Goal: Task Accomplishment & Management: Complete application form

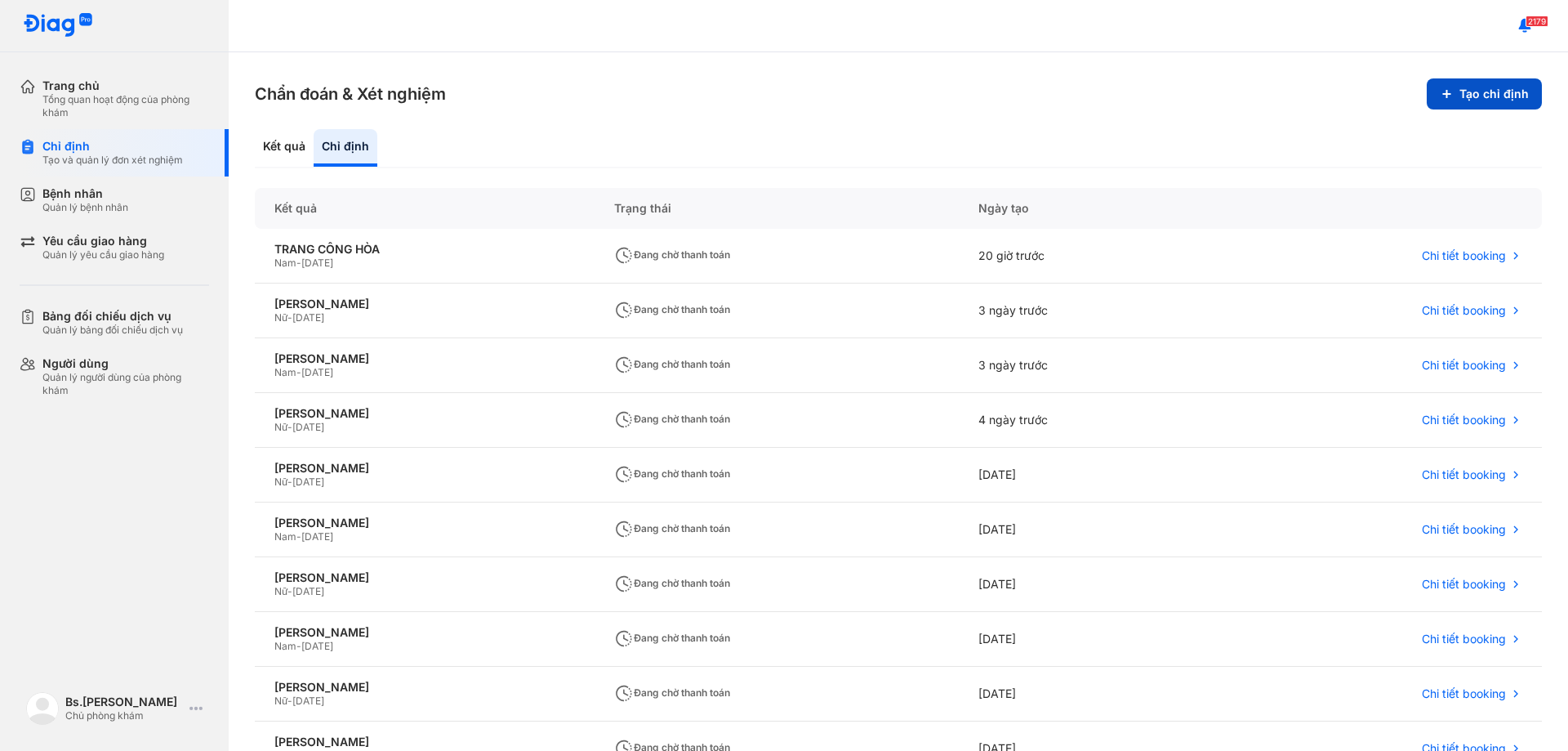
click at [1482, 91] on button "Tạo chỉ định" at bounding box center [1484, 94] width 115 height 31
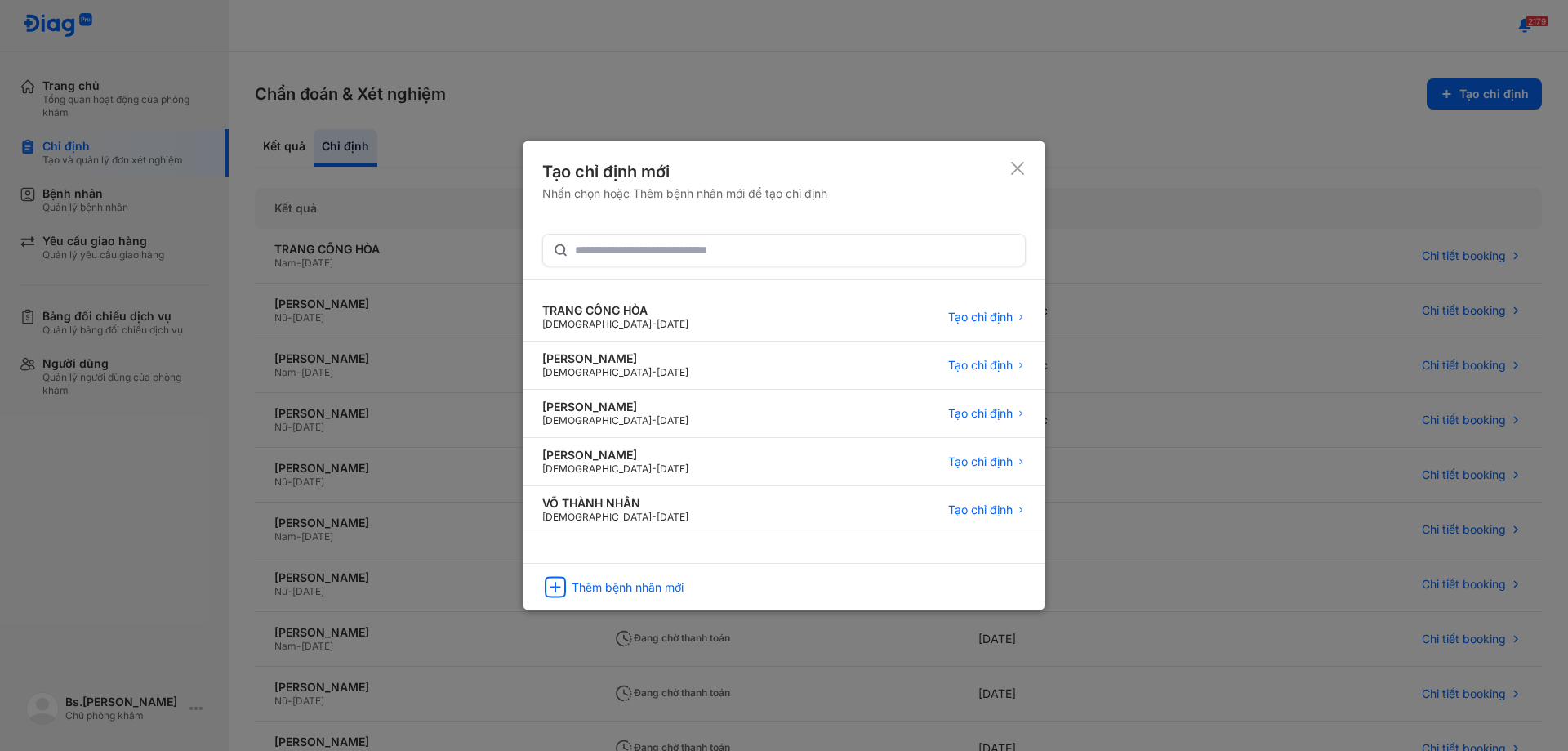
click at [648, 222] on div "Tạo chỉ định mới Nhấn chọn hoặc Thêm bệnh nhân mới để tạo chỉ định" at bounding box center [784, 197] width 483 height 74
click at [646, 257] on input "text" at bounding box center [795, 249] width 440 height 29
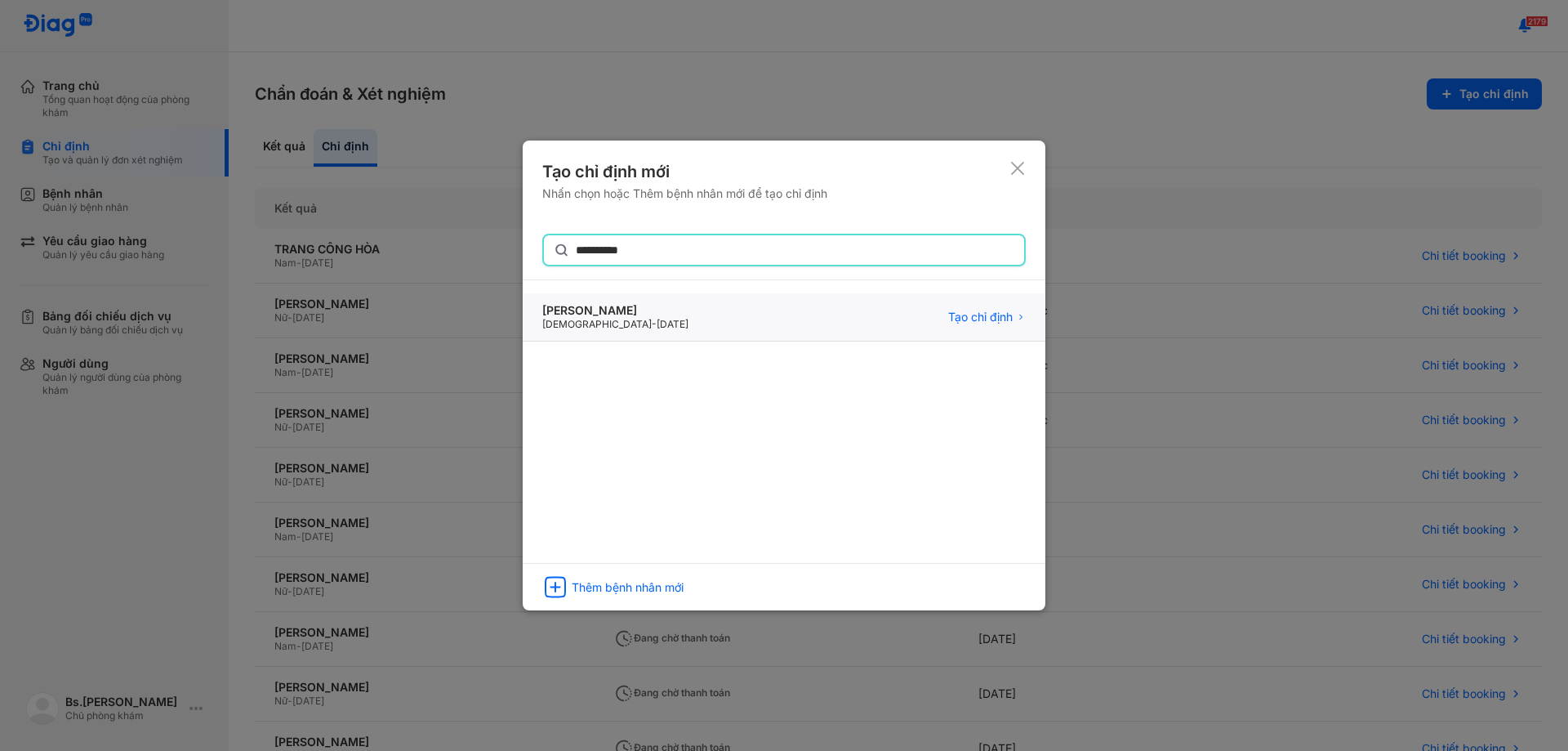
type input "**********"
click at [684, 310] on div "[PERSON_NAME]" at bounding box center [615, 312] width 146 height 15
click at [1006, 310] on span "Tạo chỉ định" at bounding box center [980, 318] width 64 height 15
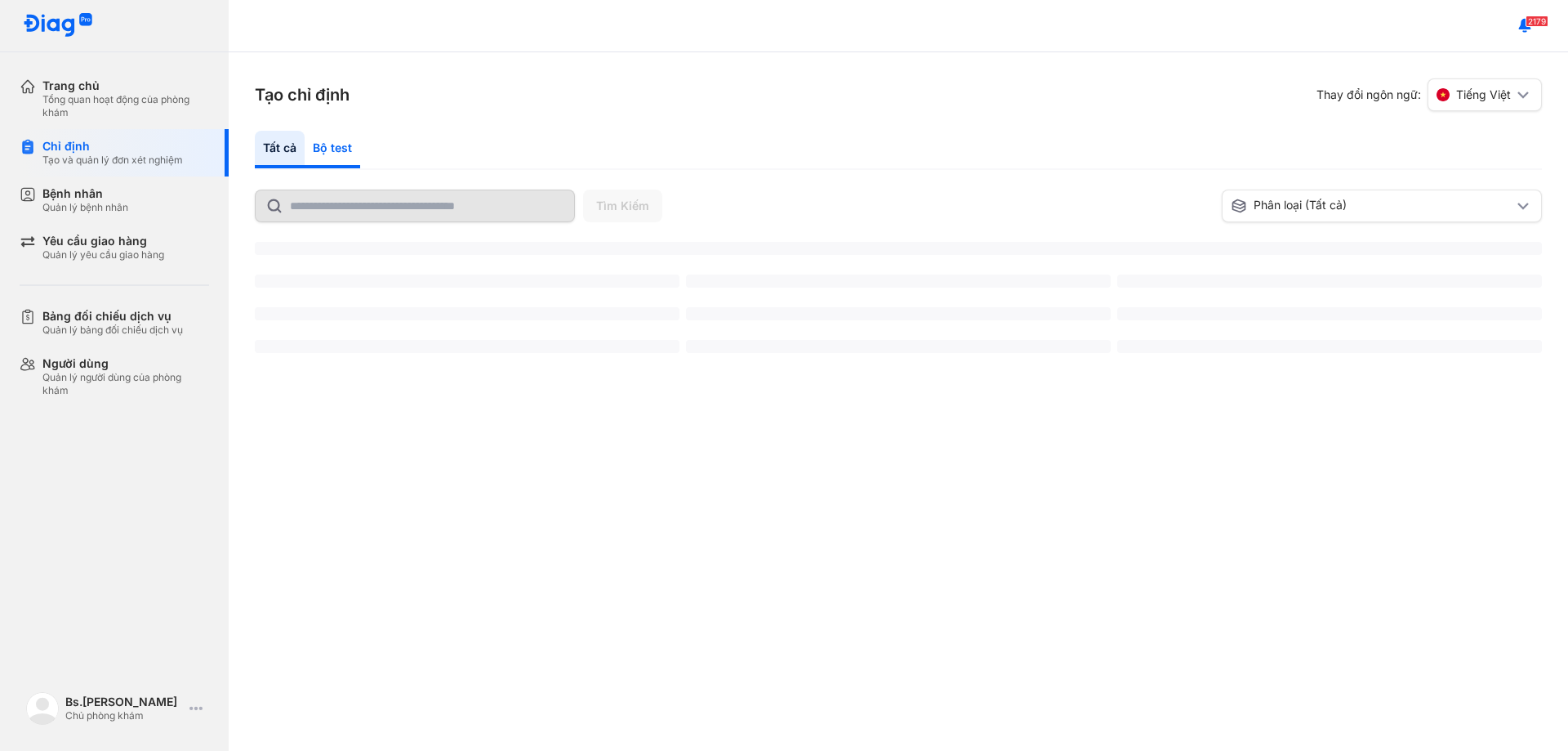
click at [329, 144] on div "Bộ test" at bounding box center [332, 150] width 56 height 38
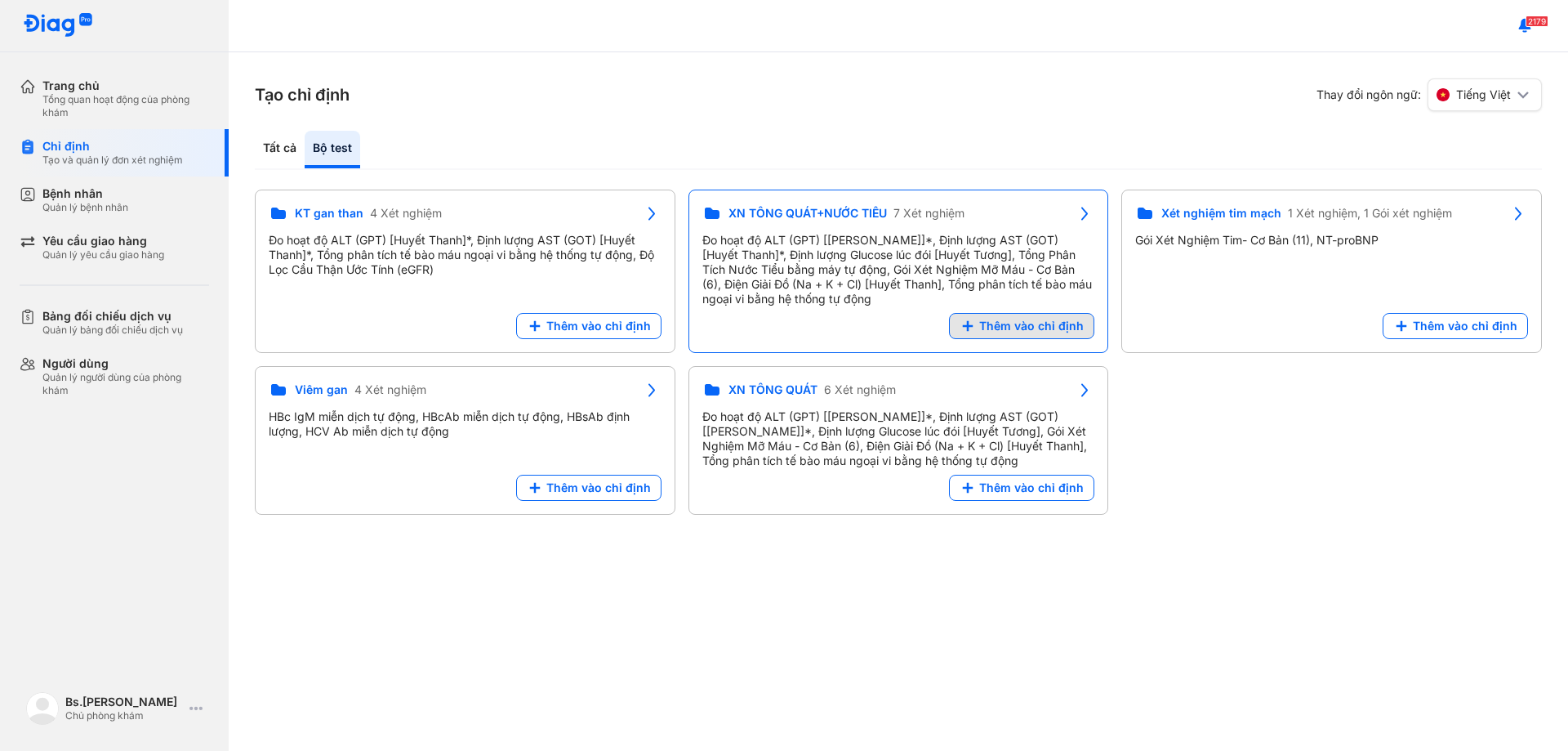
click at [1045, 324] on span "Thêm vào chỉ định" at bounding box center [1031, 326] width 104 height 15
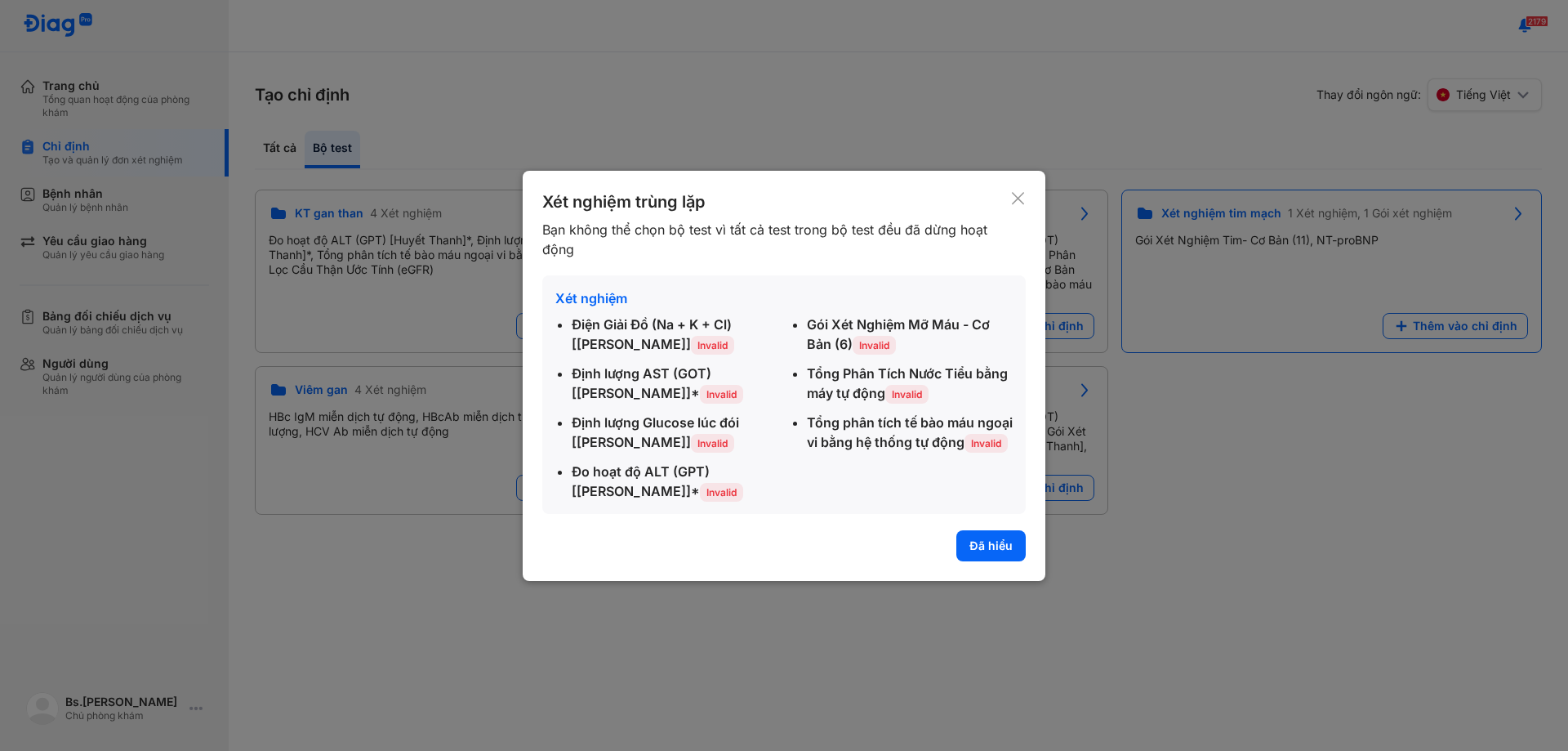
click at [1017, 197] on use at bounding box center [1017, 197] width 12 height 12
click at [1121, 195] on div "Xét nghiệm tim mạch 1 Xét nghiệm, 1 Gói xét nghiệm Gói Xét Nghiệm Tim- Cơ Bản (…" at bounding box center [1332, 271] width 421 height 163
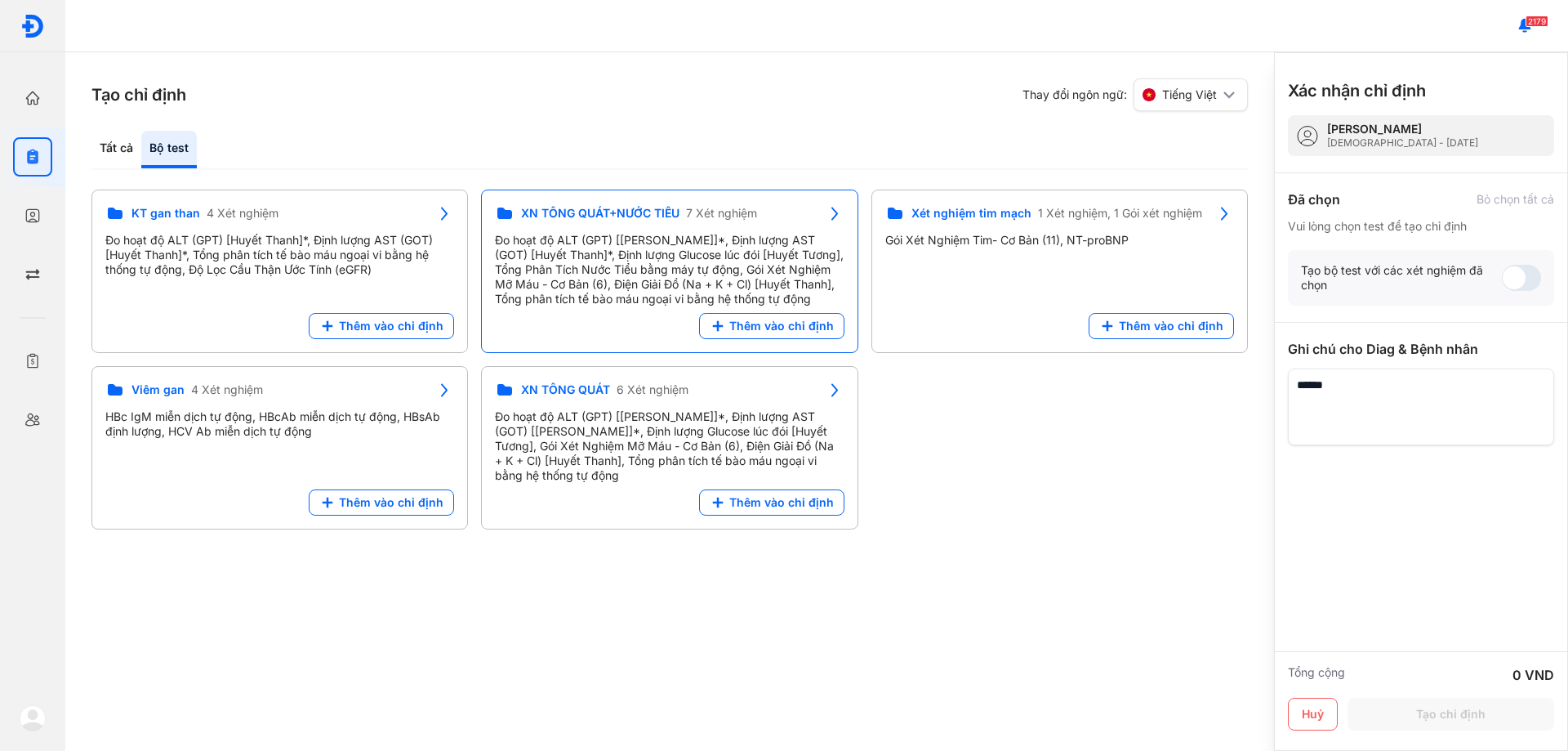
click at [753, 322] on span "Thêm vào chỉ định" at bounding box center [781, 326] width 104 height 15
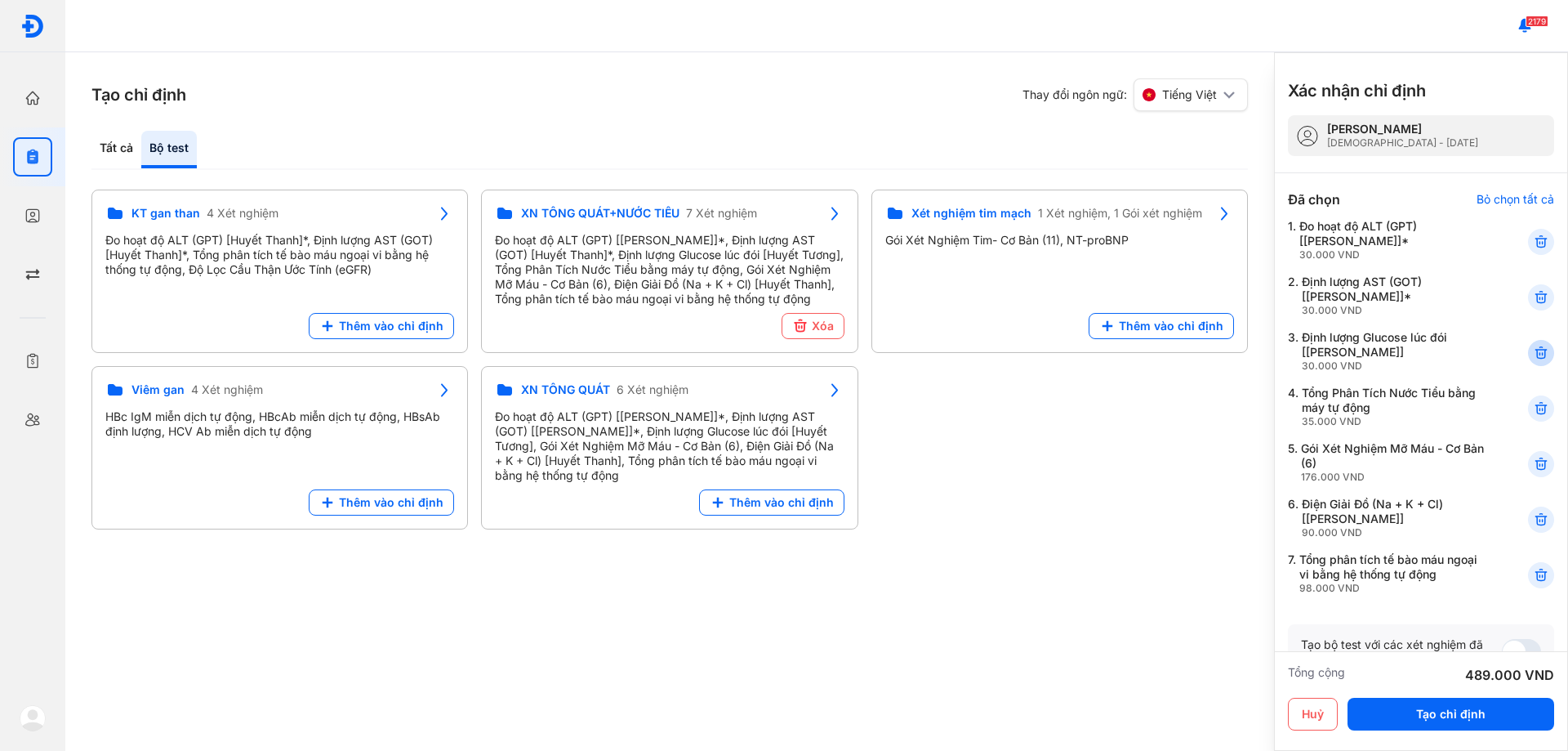
click at [1533, 347] on icon at bounding box center [1541, 353] width 16 height 16
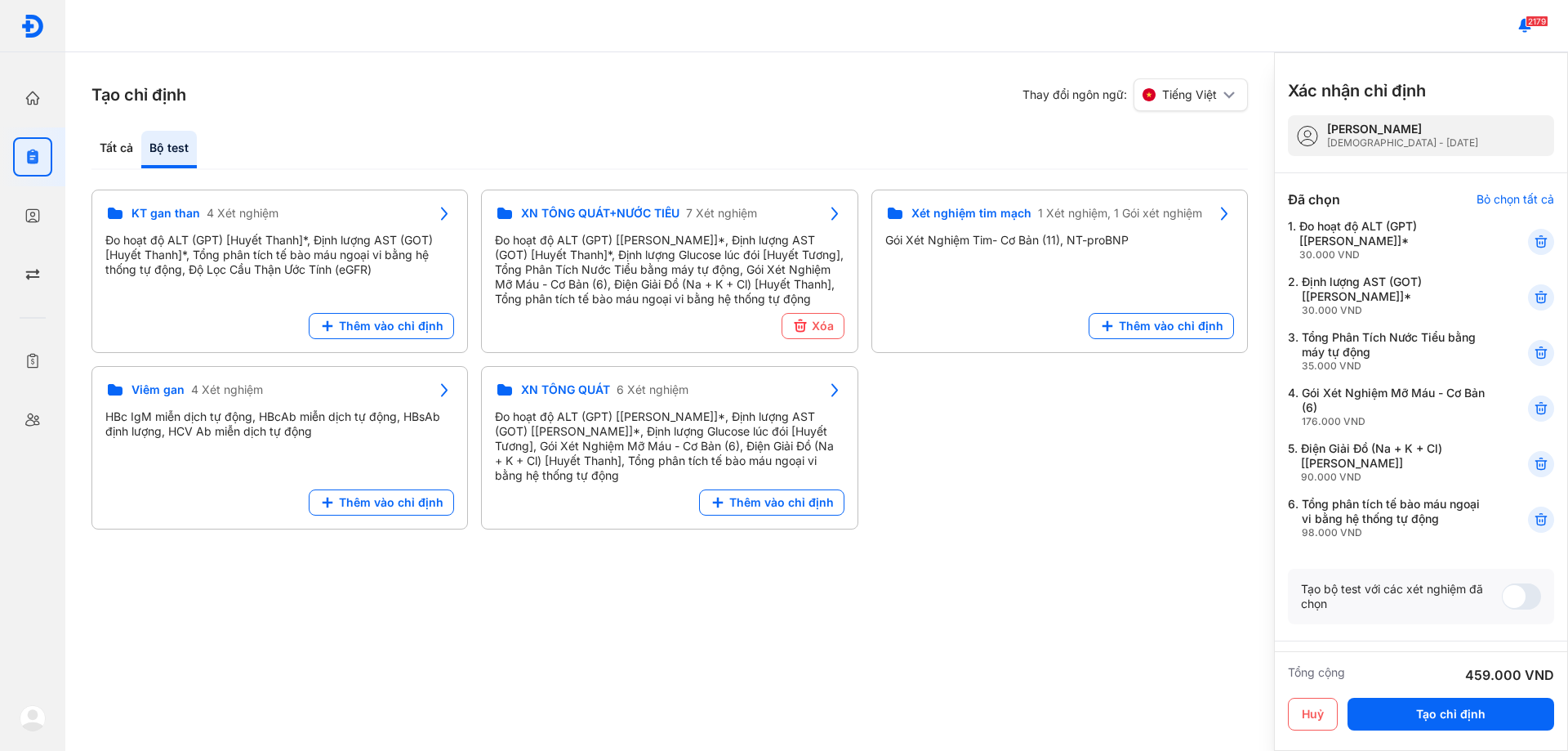
click at [1533, 347] on icon at bounding box center [1541, 353] width 16 height 16
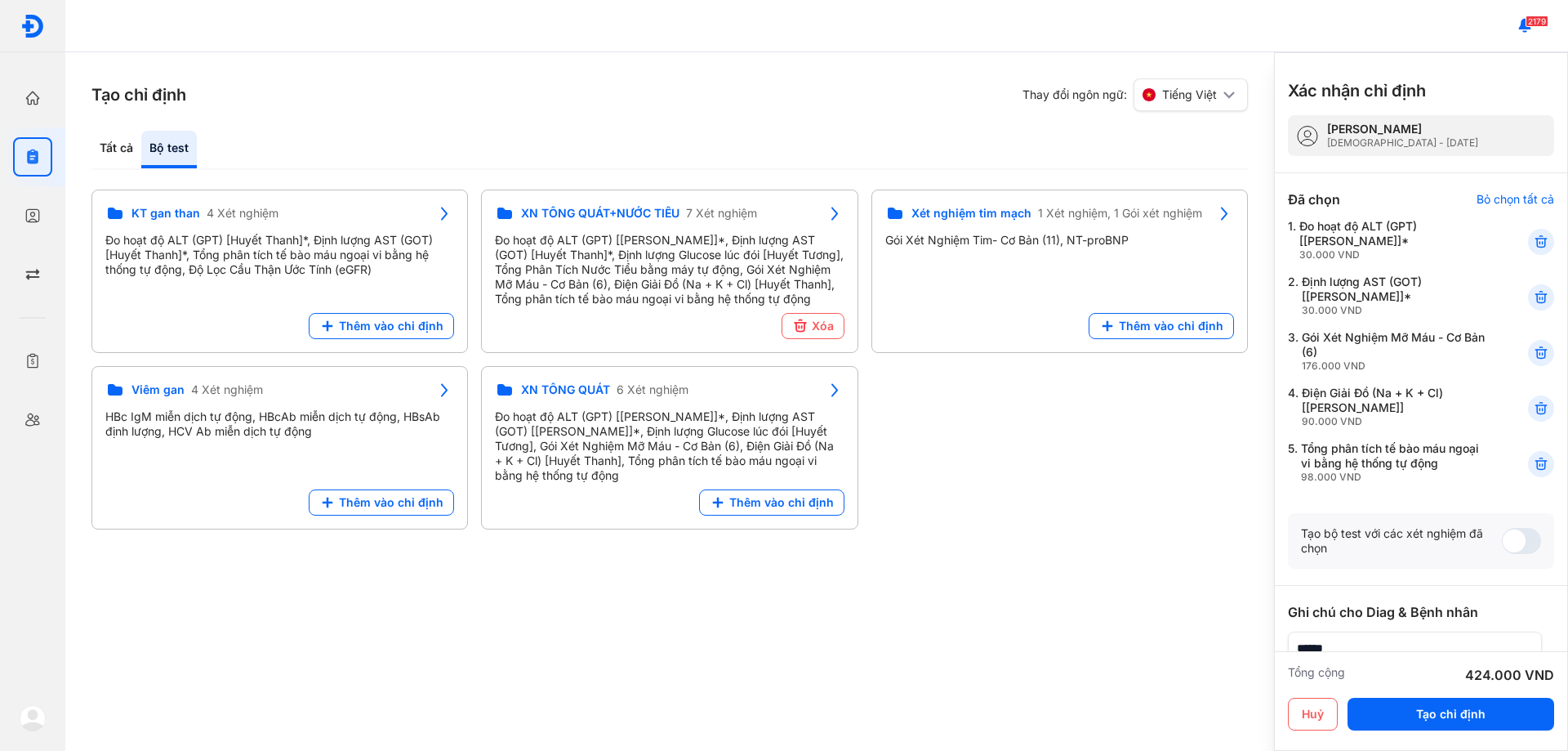
click at [1533, 347] on icon at bounding box center [1541, 353] width 16 height 16
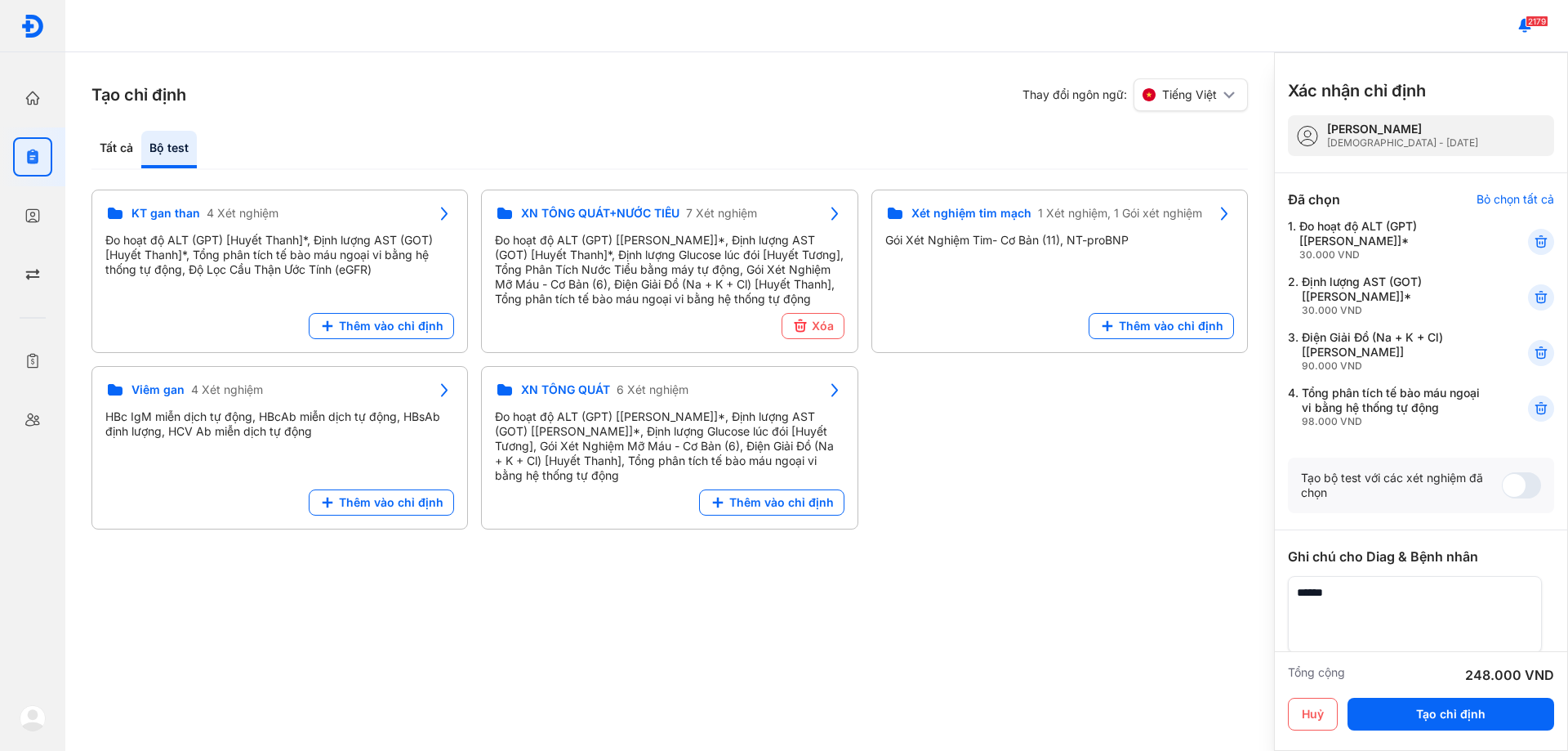
click at [1533, 347] on icon at bounding box center [1541, 353] width 16 height 16
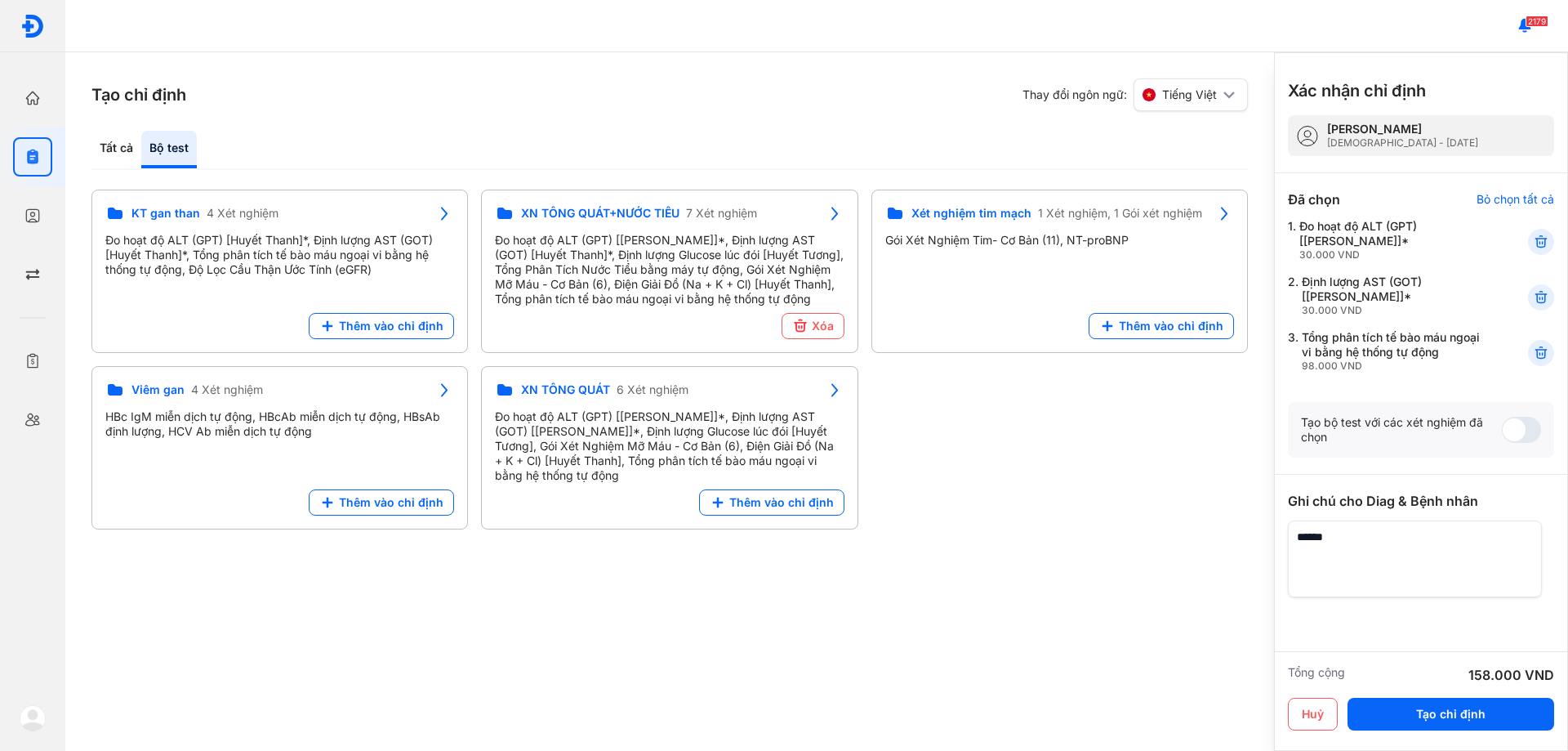
click at [1533, 347] on icon at bounding box center [1541, 353] width 16 height 16
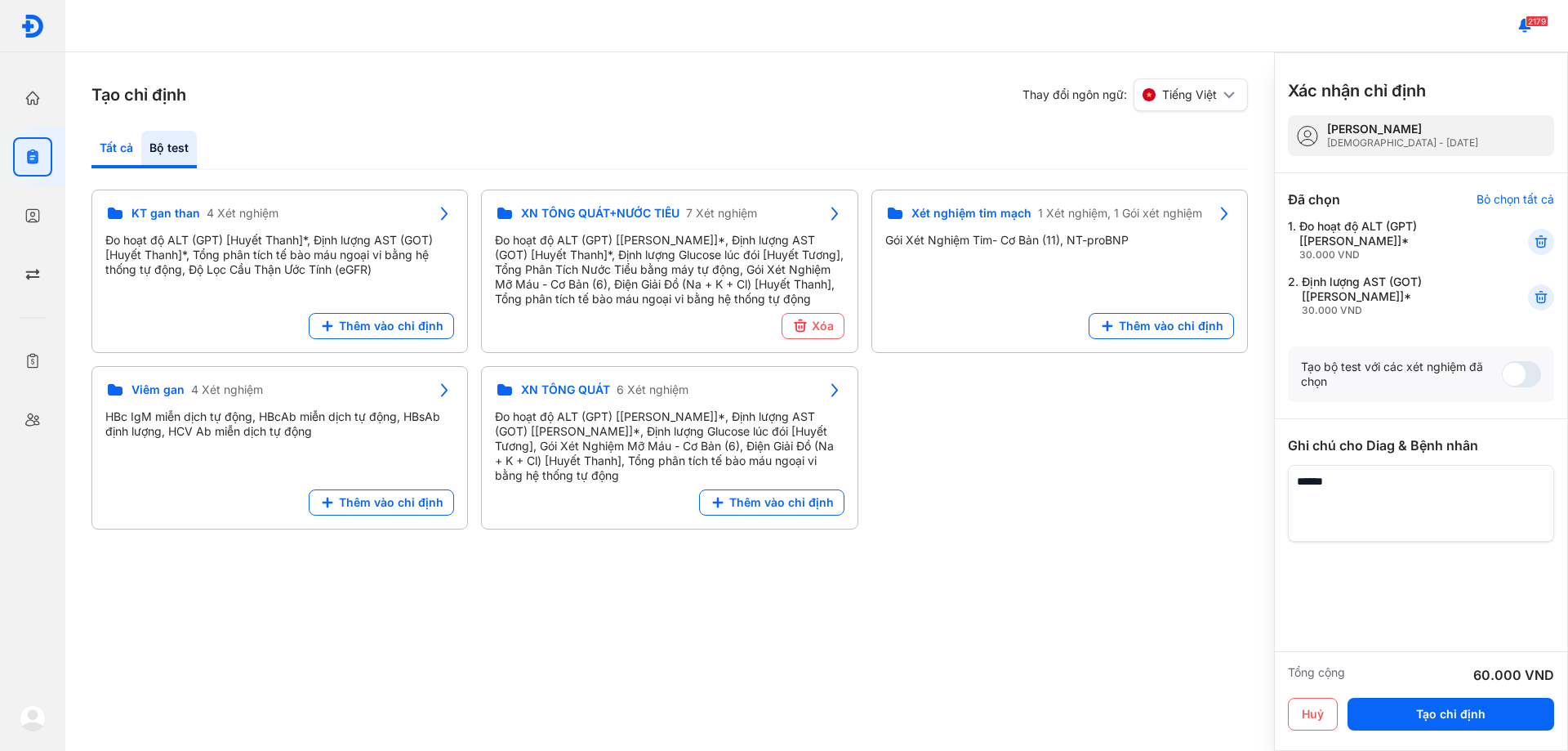
click at [141, 152] on div "Tất cả" at bounding box center [169, 150] width 56 height 38
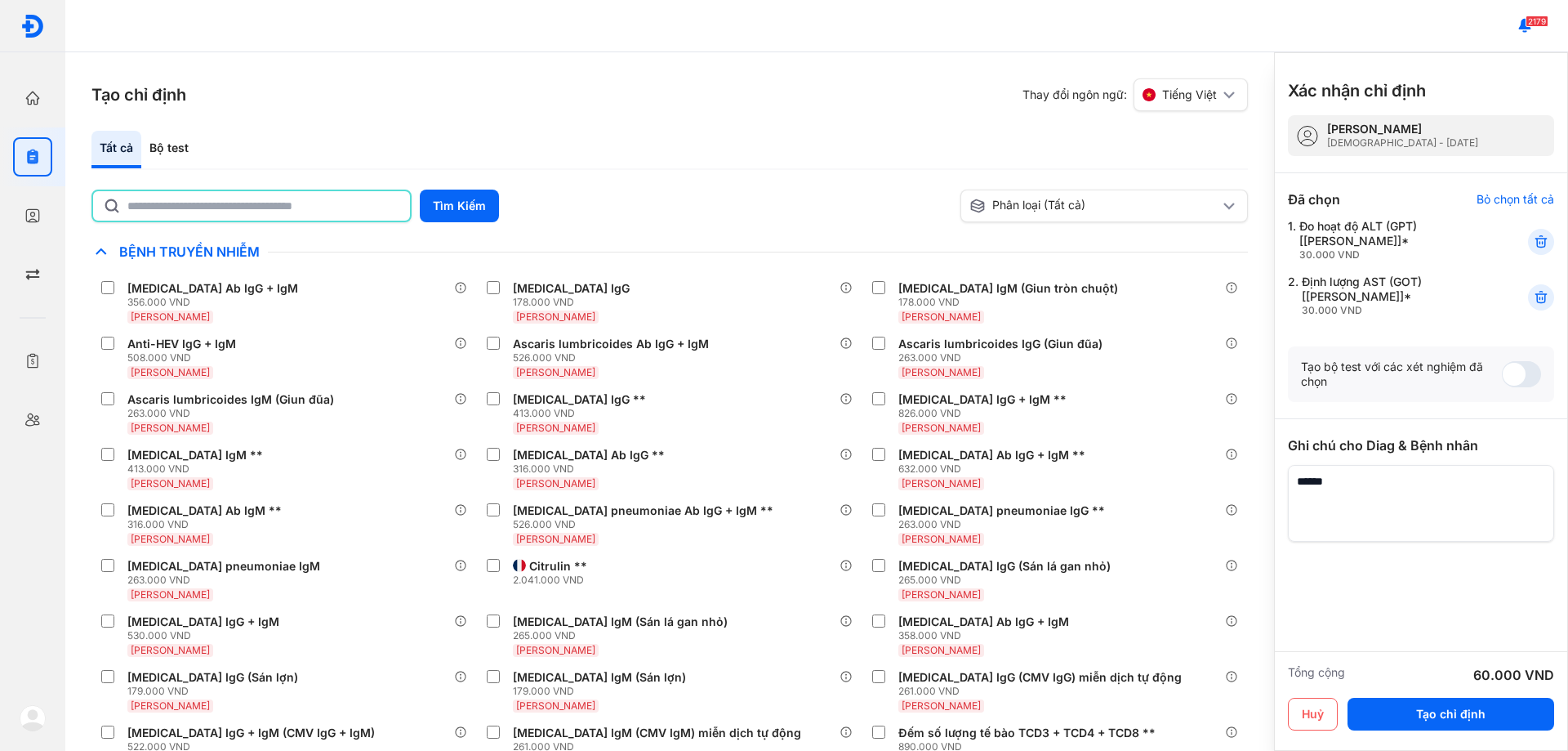
click at [295, 197] on input "text" at bounding box center [264, 206] width 273 height 29
click at [467, 197] on button "Tìm Kiếm" at bounding box center [460, 206] width 80 height 32
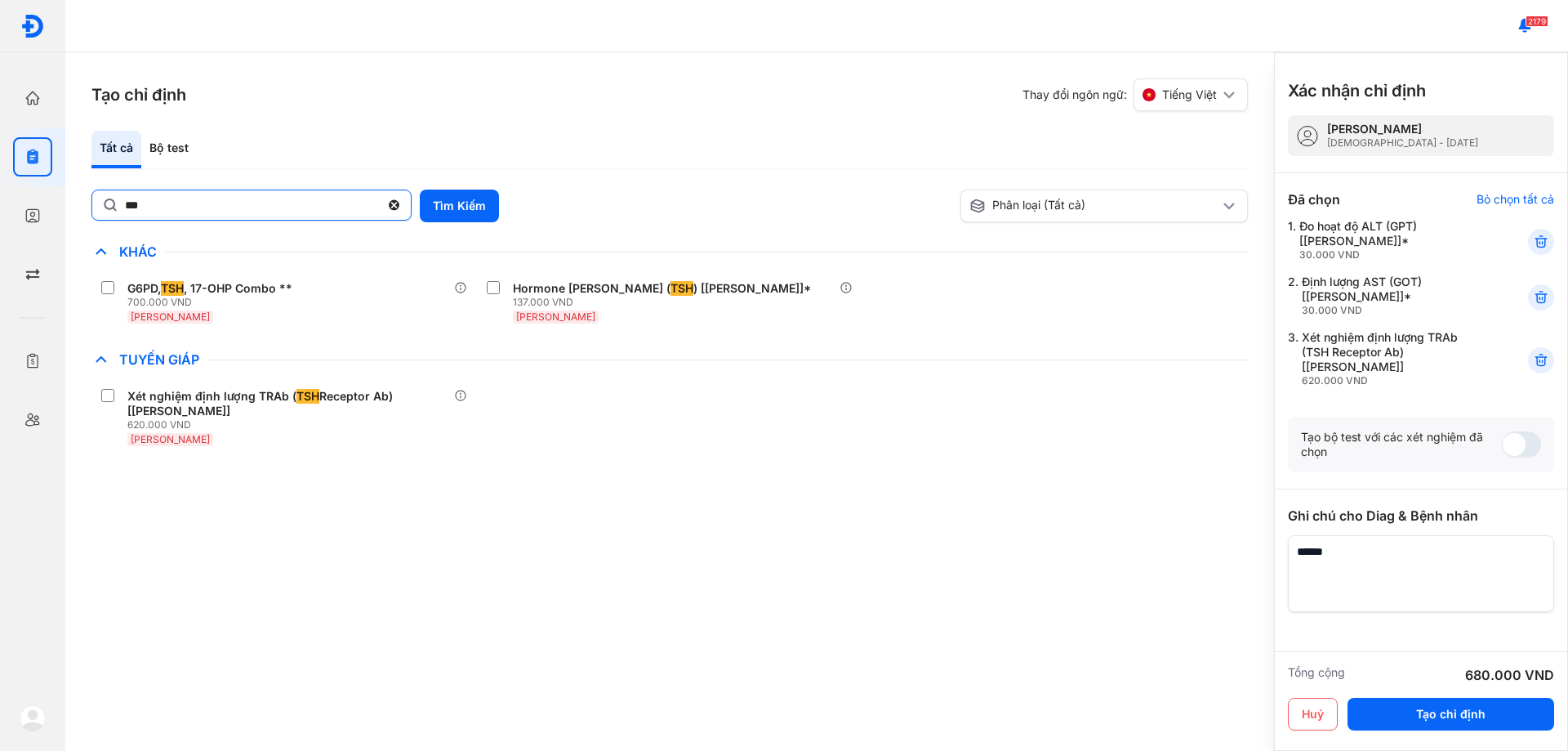
click at [190, 197] on input "***" at bounding box center [252, 205] width 255 height 29
click at [190, 197] on input "***" at bounding box center [252, 206] width 253 height 29
click at [137, 203] on input "******" at bounding box center [252, 206] width 253 height 29
type input "*******"
click at [460, 208] on button "Tìm Kiếm" at bounding box center [460, 206] width 80 height 32
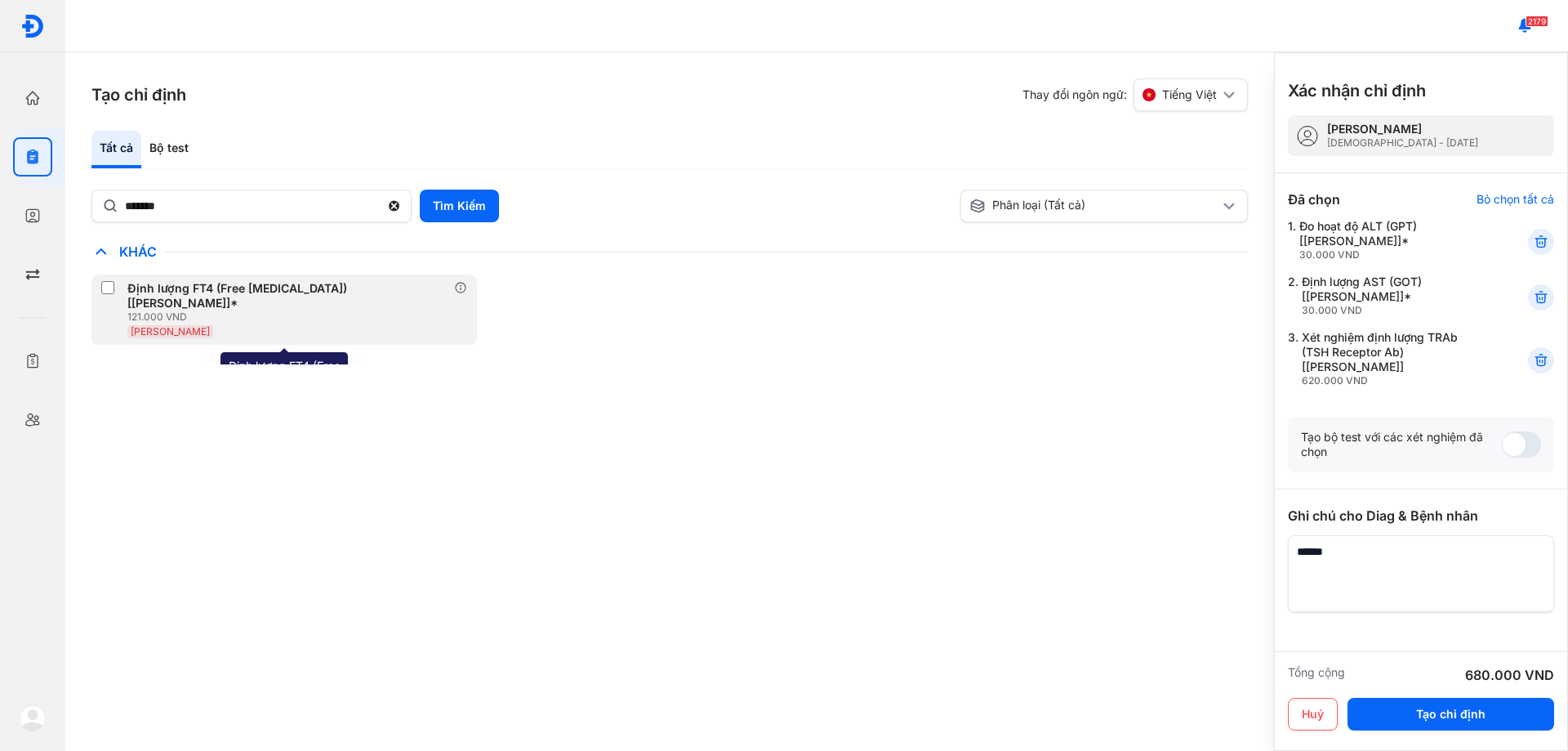
click at [191, 310] on div "121.000 VND" at bounding box center [290, 317] width 327 height 13
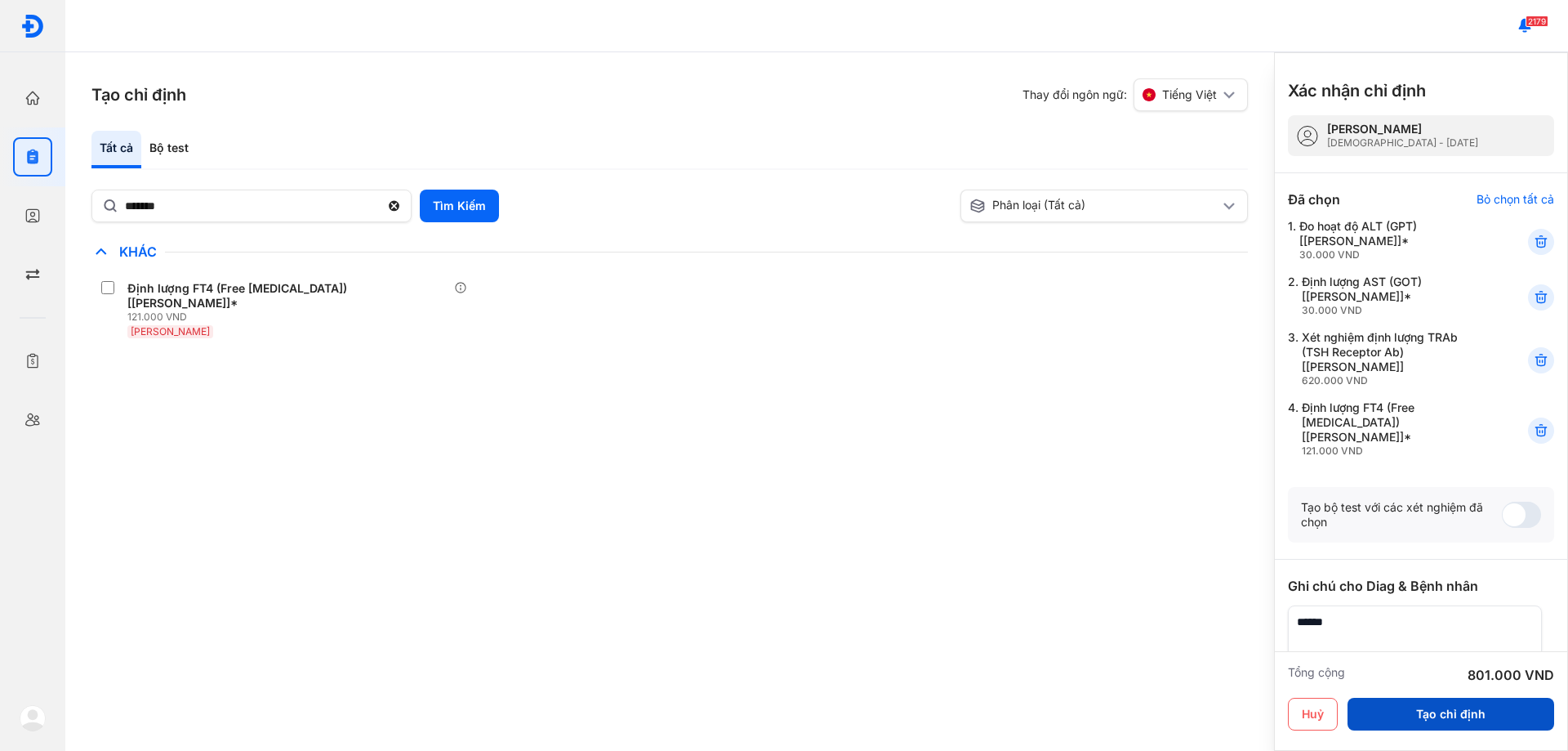
click at [1446, 711] on button "Tạo chỉ định" at bounding box center [1451, 714] width 207 height 32
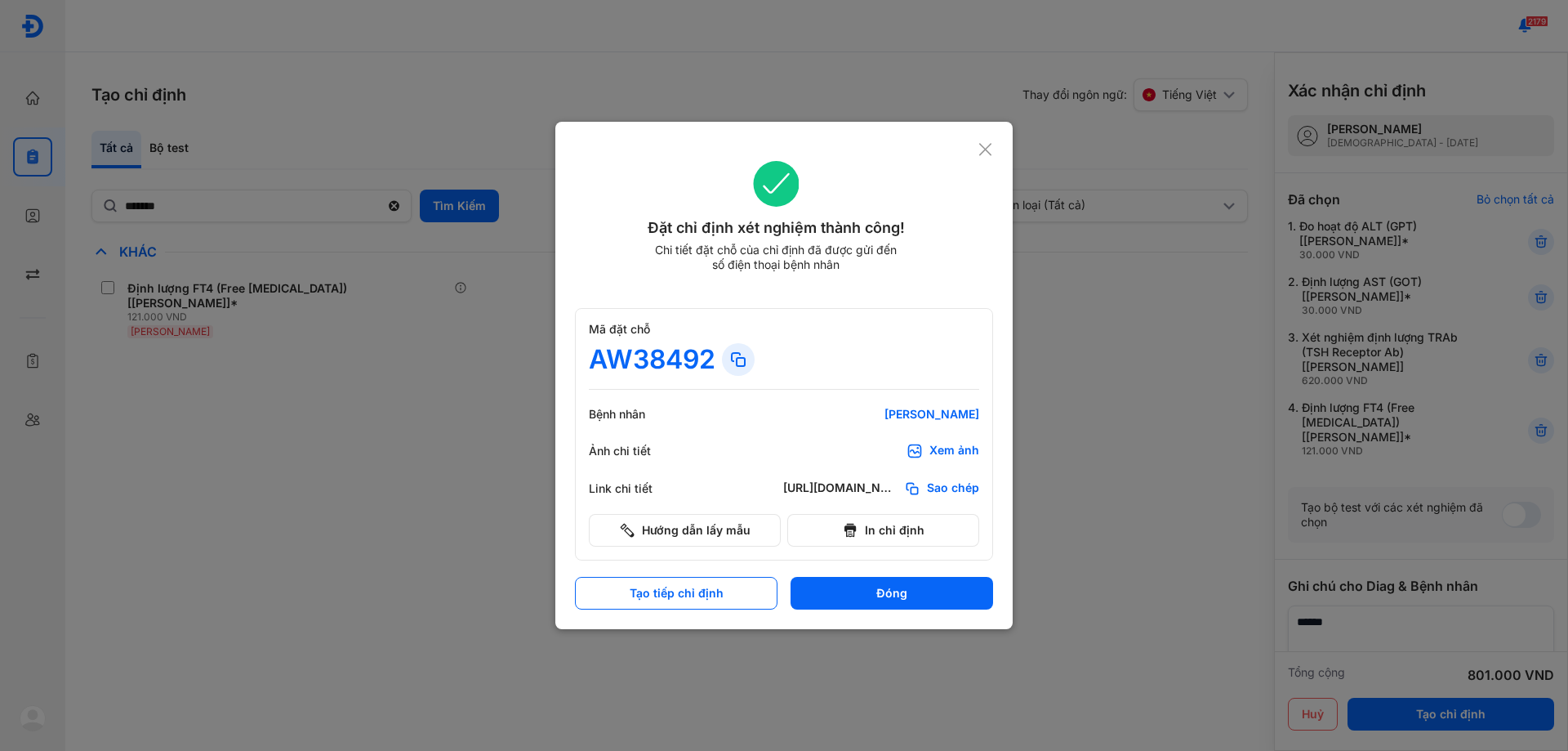
click at [983, 146] on icon at bounding box center [985, 149] width 15 height 16
